Goal: Transaction & Acquisition: Purchase product/service

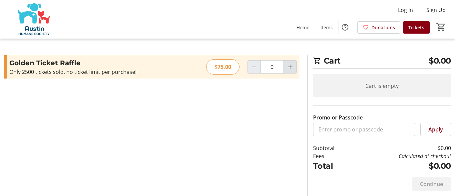
click at [288, 65] on mat-icon "Increment by one" at bounding box center [290, 67] width 8 height 8
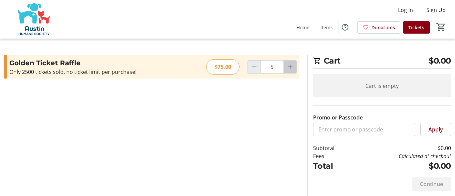
click at [288, 65] on mat-icon "Increment by one" at bounding box center [290, 67] width 8 height 8
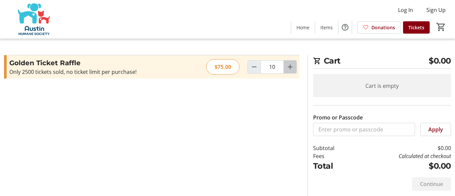
click at [288, 65] on mat-icon "Increment by one" at bounding box center [290, 67] width 8 height 8
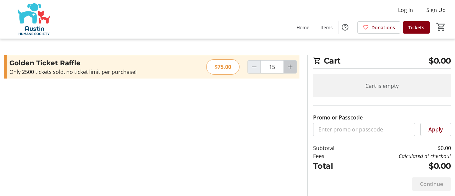
click at [288, 65] on mat-icon "Increment by one" at bounding box center [290, 67] width 8 height 8
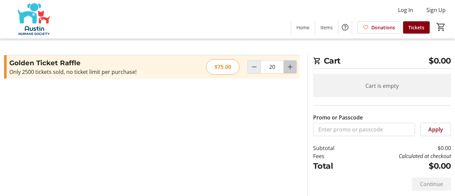
click at [288, 65] on mat-icon "Increment by one" at bounding box center [290, 67] width 8 height 8
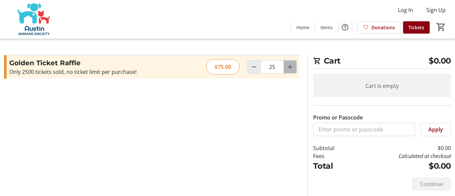
click at [288, 65] on mat-icon "Increment by one" at bounding box center [290, 67] width 8 height 8
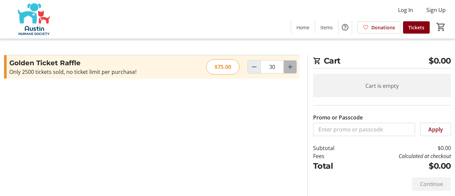
click at [288, 65] on mat-icon "Increment by one" at bounding box center [290, 67] width 8 height 8
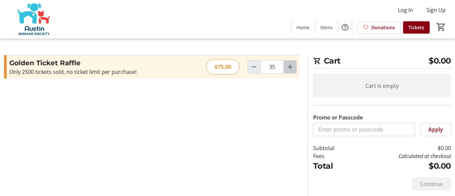
click at [288, 65] on mat-icon "Increment by one" at bounding box center [290, 67] width 8 height 8
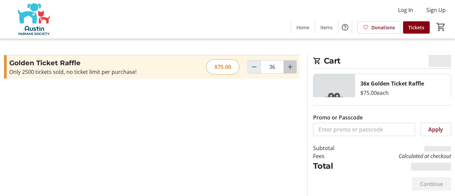
click at [288, 65] on mat-icon "Increment by one" at bounding box center [290, 67] width 8 height 8
type input "38"
type input "37"
click at [288, 65] on mat-icon "Increment by one" at bounding box center [290, 67] width 8 height 8
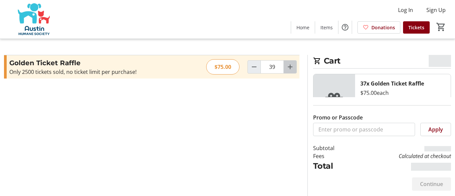
click at [288, 65] on mat-icon "Increment by one" at bounding box center [290, 67] width 8 height 8
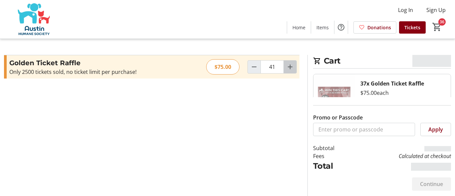
click at [288, 65] on mat-icon "Increment by one" at bounding box center [290, 67] width 8 height 8
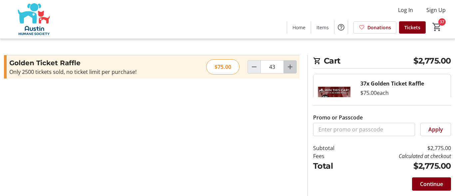
click at [288, 65] on mat-icon "Increment by one" at bounding box center [290, 67] width 8 height 8
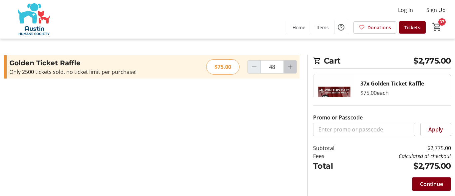
click at [288, 65] on mat-icon "Increment by one" at bounding box center [290, 67] width 8 height 8
type input "51"
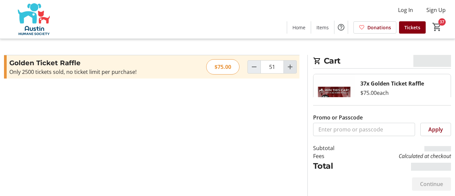
type input "51"
click at [288, 65] on mat-icon "Increment by one" at bounding box center [290, 67] width 8 height 8
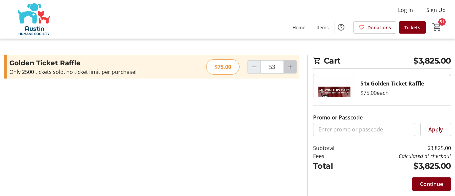
click at [288, 65] on mat-icon "Increment by one" at bounding box center [290, 67] width 8 height 8
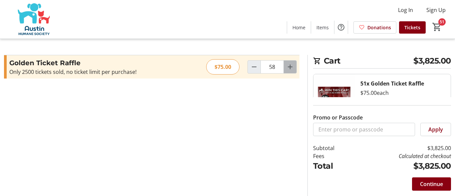
click at [288, 65] on mat-icon "Increment by one" at bounding box center [290, 67] width 8 height 8
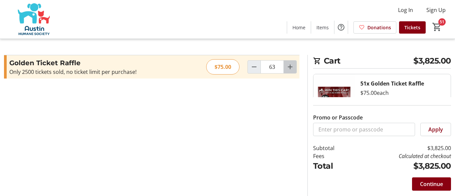
click at [288, 65] on mat-icon "Increment by one" at bounding box center [290, 67] width 8 height 8
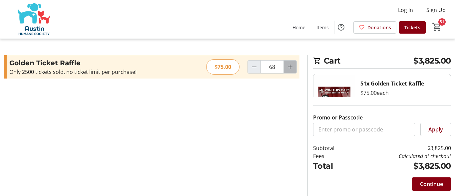
click at [288, 65] on mat-icon "Increment by one" at bounding box center [290, 67] width 8 height 8
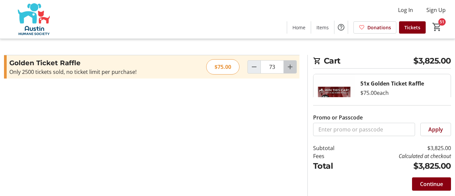
click at [288, 65] on mat-icon "Increment by one" at bounding box center [290, 67] width 8 height 8
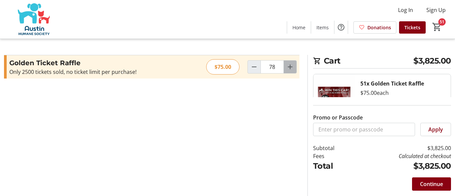
click at [288, 65] on mat-icon "Increment by one" at bounding box center [290, 67] width 8 height 8
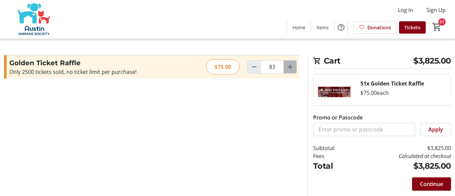
click at [288, 65] on mat-icon "Increment by one" at bounding box center [290, 67] width 8 height 8
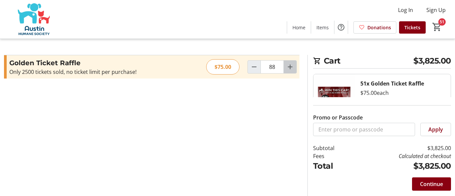
click at [288, 65] on mat-icon "Increment by one" at bounding box center [290, 67] width 8 height 8
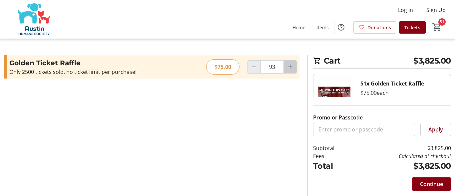
click at [288, 65] on mat-icon "Increment by one" at bounding box center [290, 67] width 8 height 8
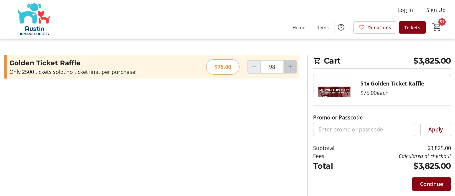
click at [288, 65] on mat-icon "Increment by one" at bounding box center [290, 67] width 8 height 8
type input "100"
click at [376, 122] on span "Remove" at bounding box center [379, 120] width 21 height 8
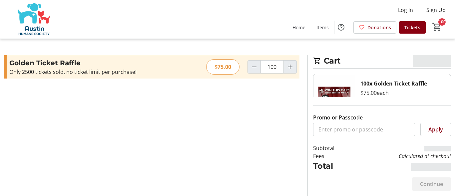
type input "0"
